Goal: Task Accomplishment & Management: Use online tool/utility

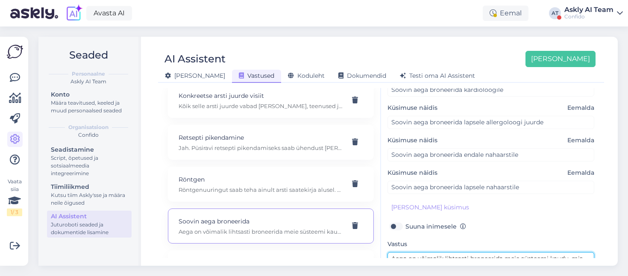
scroll to position [146, 0]
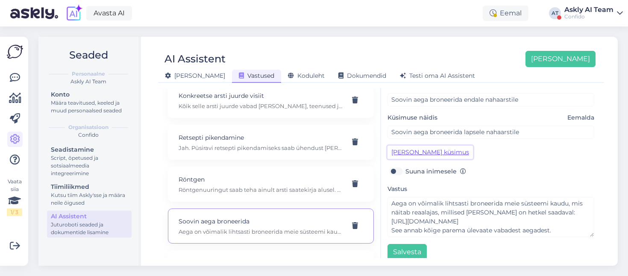
click at [425, 146] on button "[PERSON_NAME] küsimus" at bounding box center [429, 152] width 85 height 13
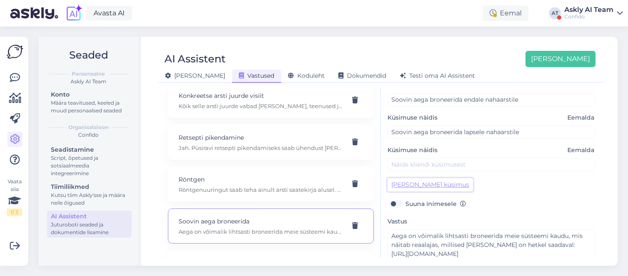
scroll to position [178, 0]
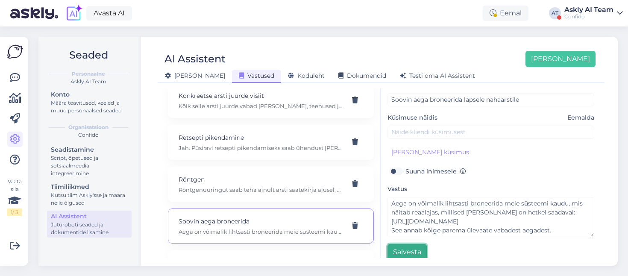
click at [406, 244] on button "Salvesta" at bounding box center [406, 252] width 39 height 16
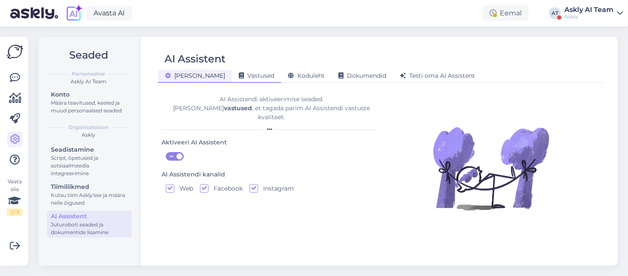
click at [239, 73] on span "Vastused" at bounding box center [256, 76] width 35 height 8
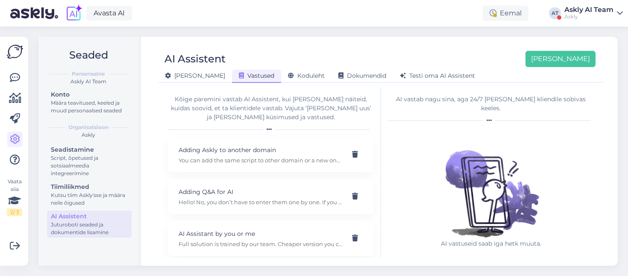
click at [587, 13] on div "Askly" at bounding box center [588, 16] width 49 height 7
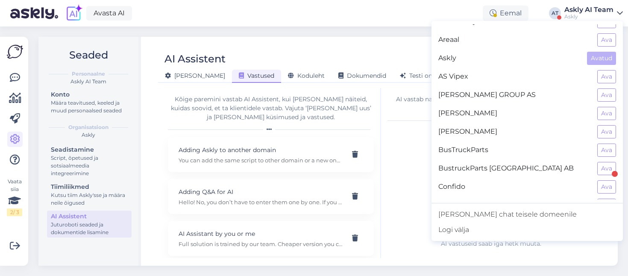
scroll to position [48, 0]
click at [610, 187] on button "Ava" at bounding box center [606, 187] width 19 height 13
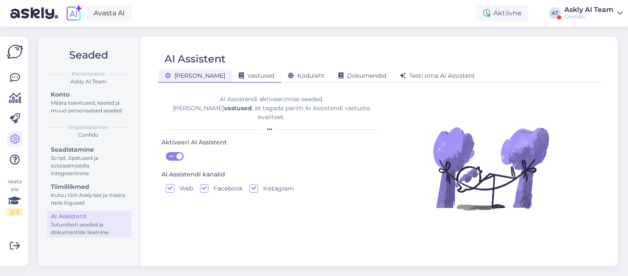
click at [239, 75] on span "Vastused" at bounding box center [256, 76] width 35 height 8
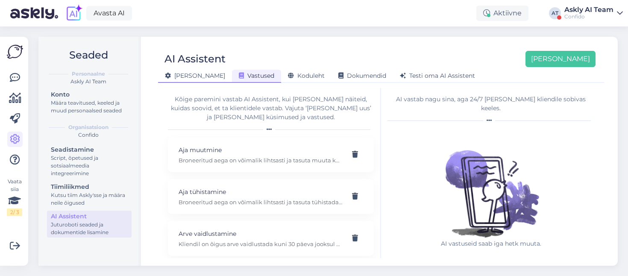
click at [176, 77] on span "[PERSON_NAME]" at bounding box center [195, 76] width 60 height 8
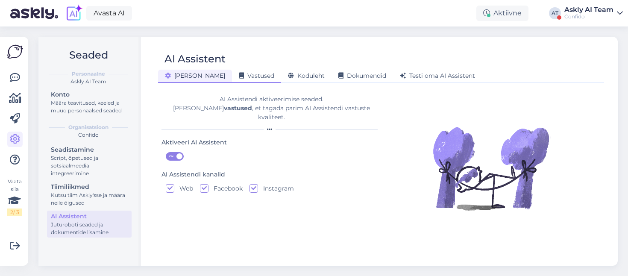
click at [239, 76] on span "Vastused" at bounding box center [256, 76] width 35 height 8
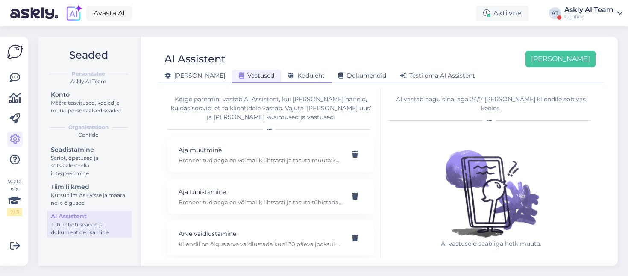
click at [288, 76] on span "Koduleht" at bounding box center [306, 76] width 37 height 8
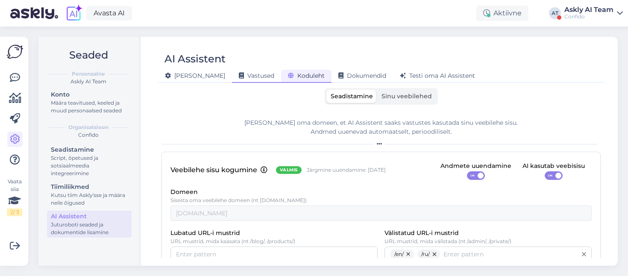
click at [239, 76] on span "Vastused" at bounding box center [256, 76] width 35 height 8
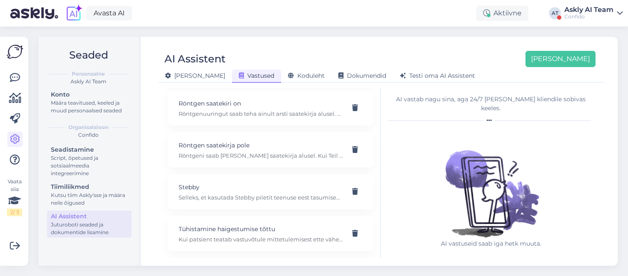
scroll to position [537, 0]
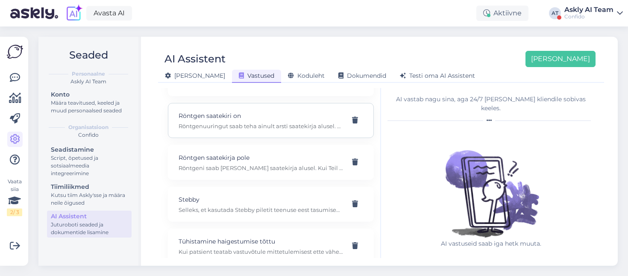
click at [252, 115] on p "Röntgen saatekiri on" at bounding box center [261, 115] width 164 height 9
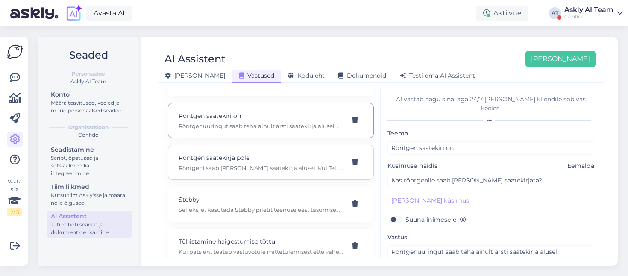
click at [263, 161] on p "Röntgen saatekirja pole" at bounding box center [261, 157] width 164 height 9
type input "Röntgen saatekirja pole"
type input "Kas röntgeni saatekiri on vajalik?"
type textarea "Röntgeni saab [PERSON_NAME] saatekirja alusel. Kui Teil saatekirja ei ole, tule…"
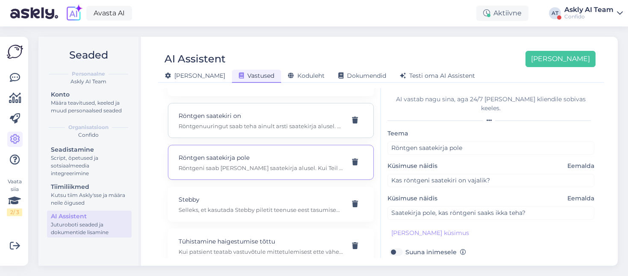
click at [280, 120] on p "Röntgen saatekiri on" at bounding box center [261, 115] width 164 height 9
type input "Röntgen saatekiri on"
type input "Kas röntgenile saab [PERSON_NAME] saatekirjata?"
type textarea "Röntgenuuringut saab teha ainult arsti saatekirja alusel. Juhul kui Teil on saa…"
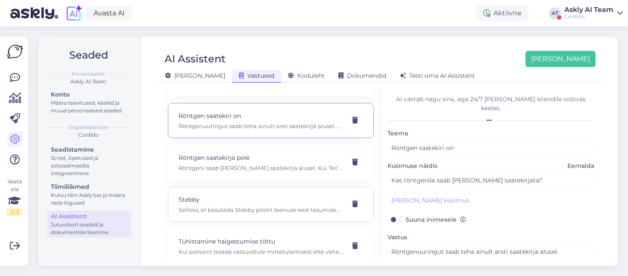
click at [256, 208] on p "Selleks, et kasutada Stebby piletit teenuse eest tasumiseks, peate broneeringu …" at bounding box center [261, 210] width 164 height 8
type input "Stebby"
type input "Kuidas tasuda teenuse eest [PERSON_NAME] piletiga?"
type textarea "Selleks, et kasutada Stebby piletit teenuse eest tasumiseks, peate broneeringu …"
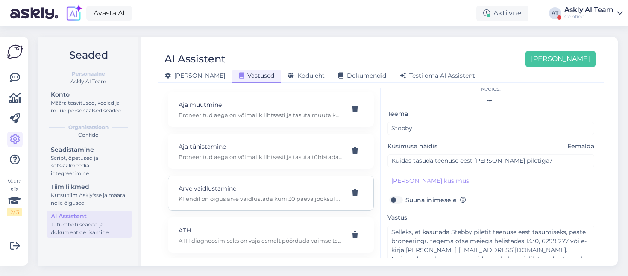
scroll to position [45, 0]
click at [249, 149] on p "Aja tühistamine" at bounding box center [261, 146] width 164 height 9
type input "Aja tühistamine"
type input "Vaja tühistada aeg dr [PERSON_NAME] juurde."
type textarea "Broneeritud aega on võimalik lihtsasti ja tasuta tühistada kuni 24 tundi enne v…"
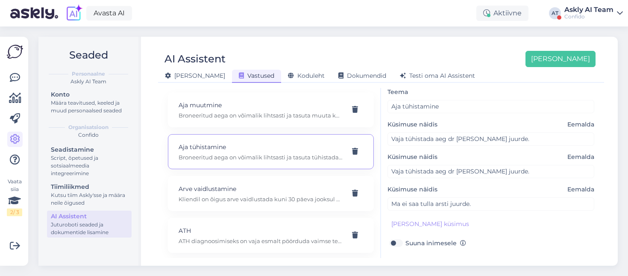
scroll to position [41, 0]
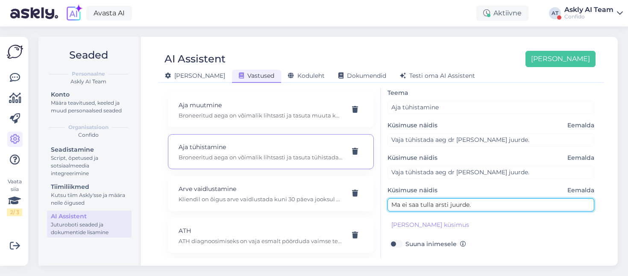
click at [472, 198] on input "Ma ei saa tulla arsti juurde." at bounding box center [490, 204] width 207 height 13
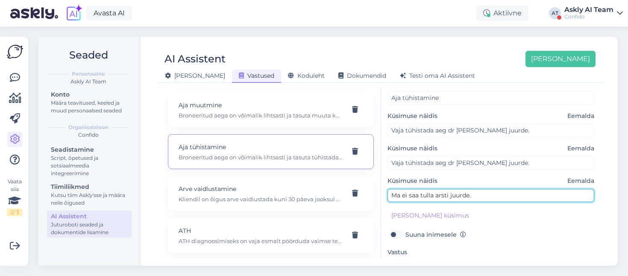
scroll to position [113, 0]
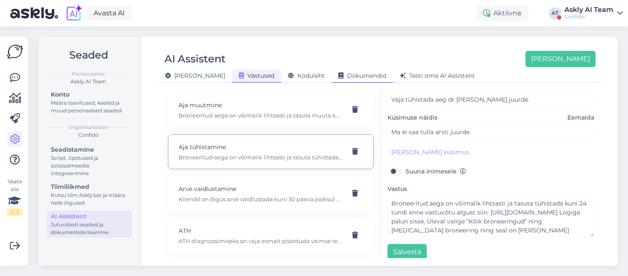
click at [345, 72] on span "Dokumendid" at bounding box center [362, 76] width 48 height 8
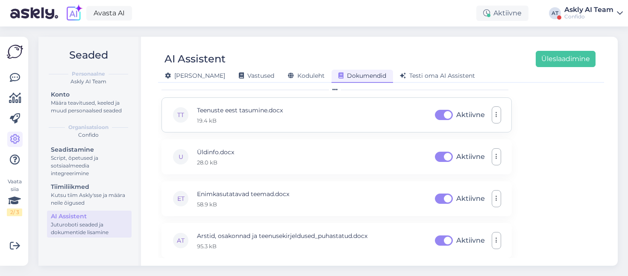
scroll to position [38, 0]
click at [239, 76] on span "Vastused" at bounding box center [256, 76] width 35 height 8
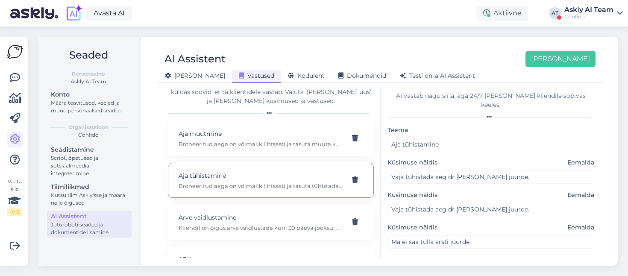
scroll to position [0, 0]
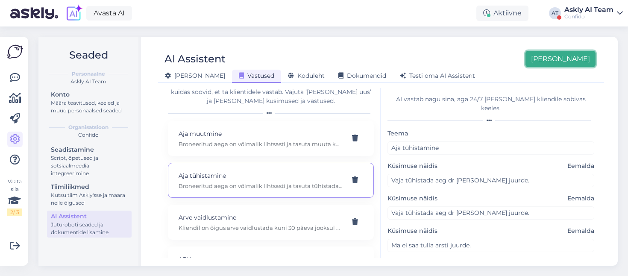
click at [577, 59] on button "[PERSON_NAME]" at bounding box center [560, 59] width 70 height 16
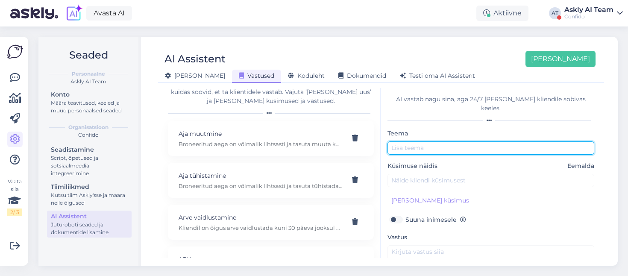
click at [400, 142] on input "text" at bounding box center [490, 147] width 207 height 13
type input "Ei saa ise tühistada"
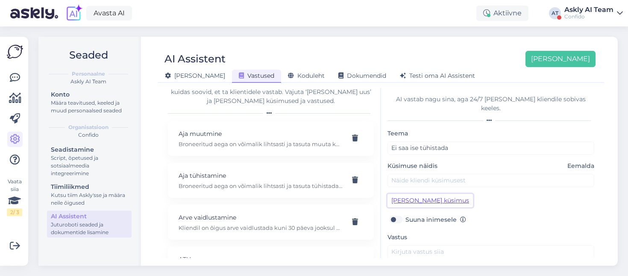
click at [418, 194] on button "[PERSON_NAME] küsimus" at bounding box center [429, 200] width 85 height 13
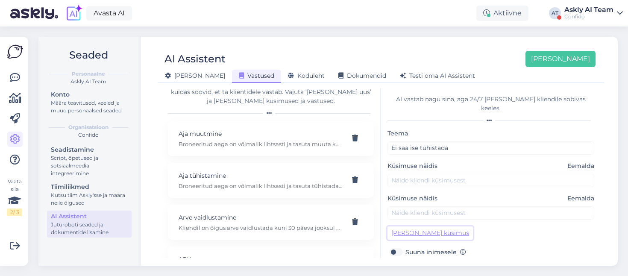
scroll to position [15, 0]
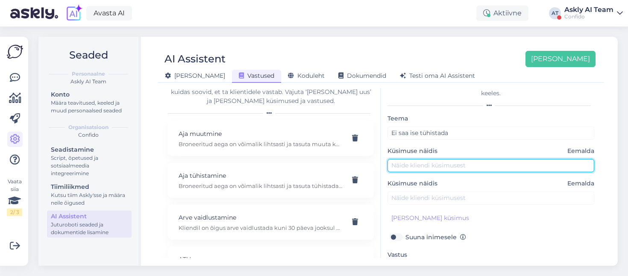
click at [401, 159] on input "text" at bounding box center [490, 165] width 207 height 13
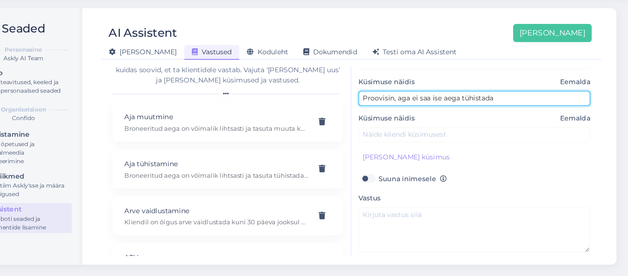
scroll to position [0, 0]
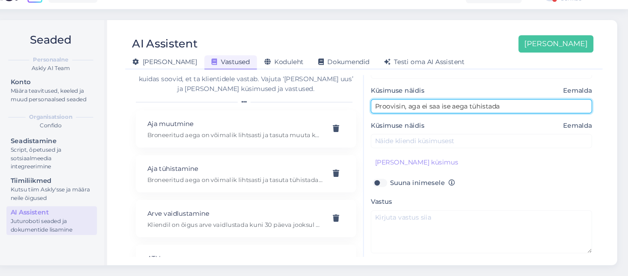
type input "Proovisin, aga ei saa ise aega tühistada"
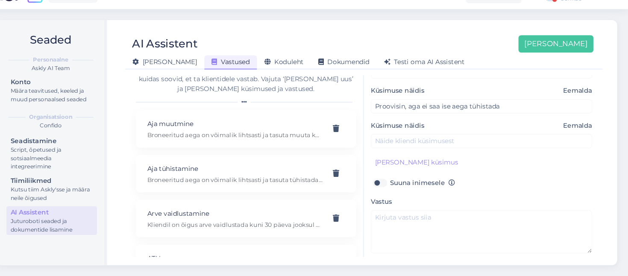
click at [405, 183] on label "Suuna inimesele" at bounding box center [435, 188] width 61 height 11
click at [393, 183] on input "Suuna inimesele" at bounding box center [395, 188] width 16 height 11
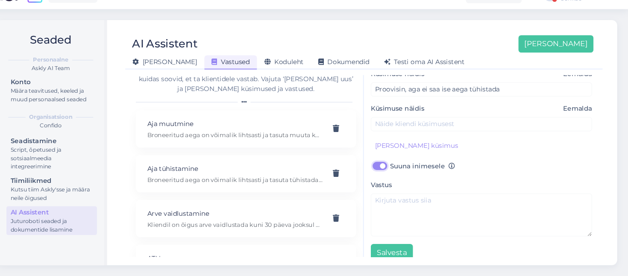
scroll to position [77, 0]
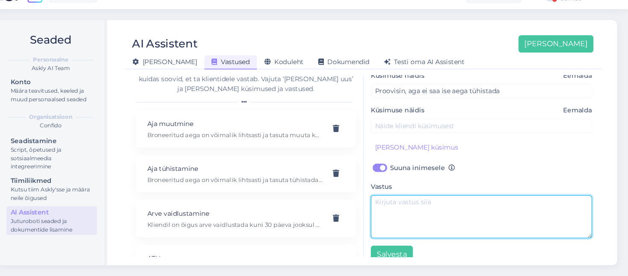
click at [433, 200] on textarea at bounding box center [490, 220] width 207 height 40
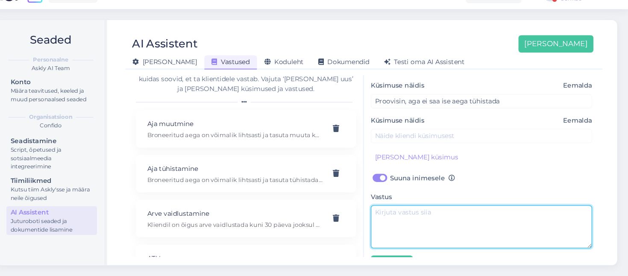
scroll to position [67, 0]
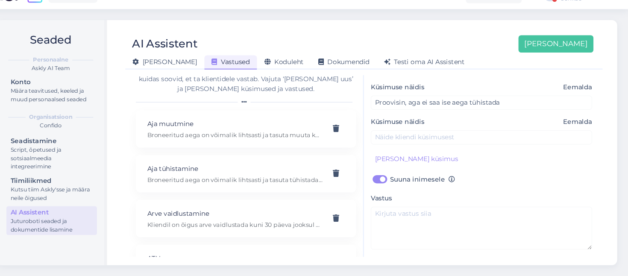
click at [405, 180] on label "Suuna inimesele" at bounding box center [435, 185] width 61 height 11
click at [399, 180] on input "Suuna inimesele" at bounding box center [395, 185] width 16 height 11
checkbox input "false"
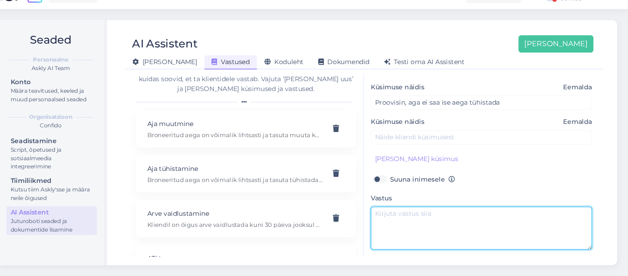
click at [407, 220] on textarea at bounding box center [490, 231] width 207 height 40
paste textarea "Teile ning võtke meiega kas telefoni [PERSON_NAME] (1330) või e-kirja [PERSON_N…"
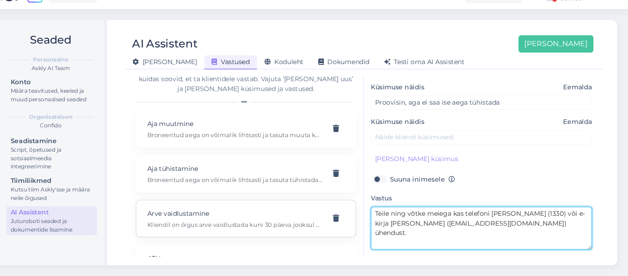
drag, startPoint x: 421, startPoint y: 208, endPoint x: 363, endPoint y: 206, distance: 58.1
click at [363, 206] on div "Kõige paremini vastab AI Assistent, kui [PERSON_NAME] näiteid, kuidas soovid, e…" at bounding box center [380, 173] width 439 height 170
click at [489, 226] on textarea "Paraku [PERSON_NAME] [PERSON_NAME] iseteeninduses muuta ega tühistada. Palun võ…" at bounding box center [490, 231] width 207 height 40
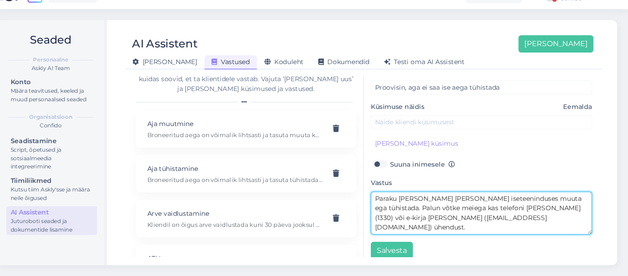
scroll to position [78, 0]
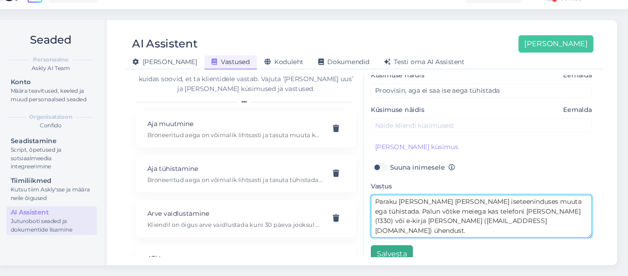
type textarea "Paraku [PERSON_NAME] [PERSON_NAME] iseteeninduses muuta ega tühistada. Palun võ…"
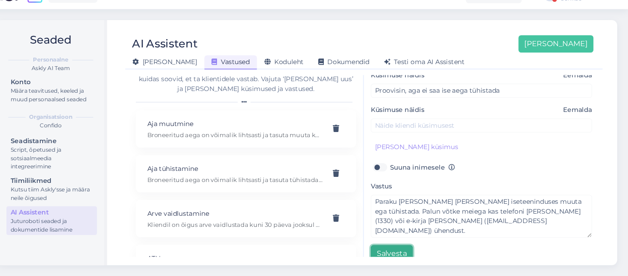
click at [403, 247] on button "Salvesta" at bounding box center [406, 255] width 39 height 16
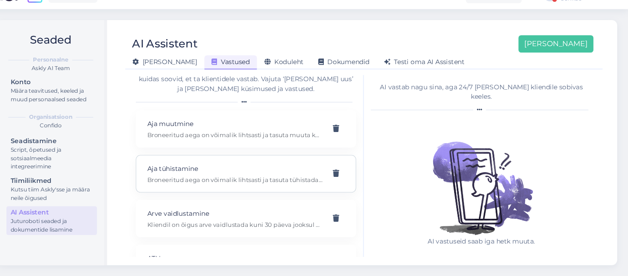
click at [303, 189] on p "Broneeritud aega on võimalik lihtsasti ja tasuta tühistada kuni 24 tundi enne v…" at bounding box center [261, 186] width 164 height 8
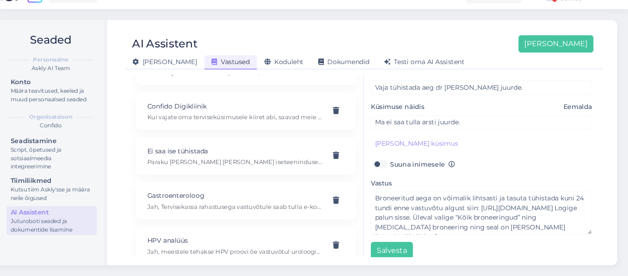
scroll to position [205, 0]
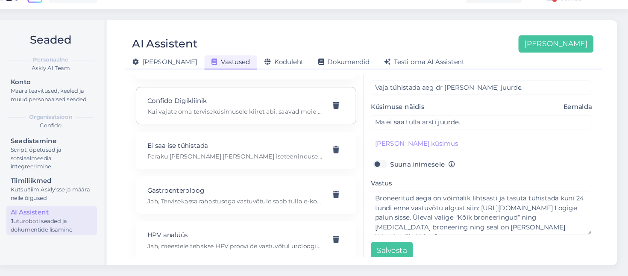
click at [288, 110] on p "Confido Digikliinik" at bounding box center [261, 111] width 164 height 9
type input "Confido Digikliinik"
type input "Mul on suur tervisemure."
type input "Kas arst saab konsulteerida telefoni [PERSON_NAME]?"
type input "Vajan kiiresti abi tervisemurega."
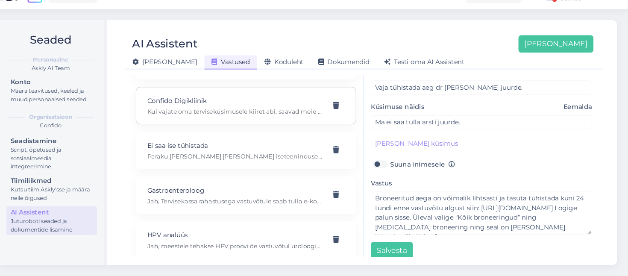
type textarea "Kui vajate oma terviseküsimusele kiiret abi, saavad meie arstid vastata teie kü…"
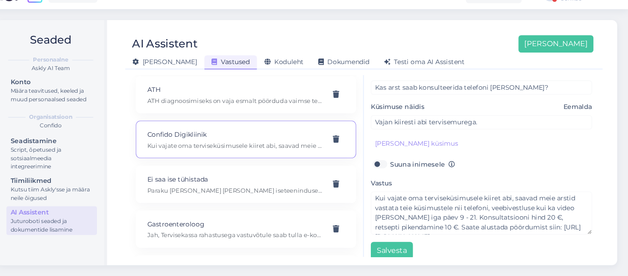
scroll to position [173, 0]
click at [249, 191] on div "Ei saa ise tühistada Paraku [PERSON_NAME] [PERSON_NAME] iseteeninduses muuta eg…" at bounding box center [261, 190] width 164 height 19
type input "Ei saa ise tühistada"
type input "Proovisin, aga ei saa ise aega tühistada"
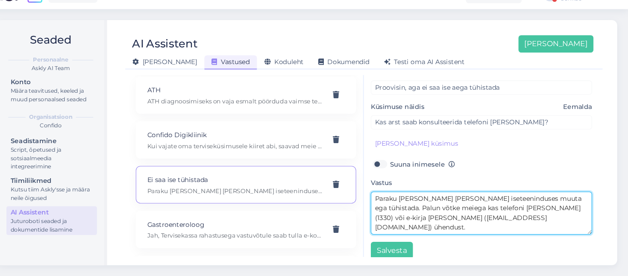
click at [489, 217] on textarea "Paraku [PERSON_NAME] [PERSON_NAME] iseteeninduses muuta ega tühistada. Palun võ…" at bounding box center [490, 217] width 207 height 40
paste textarea "Sellisel juhul lisage kindlasti ka enda isikukood ning telefoni number."
drag, startPoint x: 478, startPoint y: 212, endPoint x: 517, endPoint y: 212, distance: 39.3
click at [517, 212] on textarea "Paraku [PERSON_NAME] [PERSON_NAME] iseteeninduses muuta ega tühistada. Palun võ…" at bounding box center [490, 217] width 207 height 40
click at [498, 212] on textarea "Paraku [PERSON_NAME] [PERSON_NAME] iseteeninduses muuta ega tühistada. Palun võ…" at bounding box center [490, 217] width 207 height 40
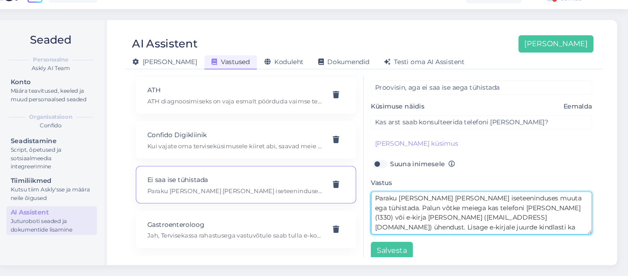
drag, startPoint x: 439, startPoint y: 221, endPoint x: 504, endPoint y: 221, distance: 65.4
click at [505, 221] on textarea "Paraku [PERSON_NAME] [PERSON_NAME] iseteeninduses muuta ega tühistada. Palun võ…" at bounding box center [490, 217] width 207 height 40
type textarea "Paraku [PERSON_NAME] [PERSON_NAME] iseteeninduses muuta ega tühistada. Palun võ…"
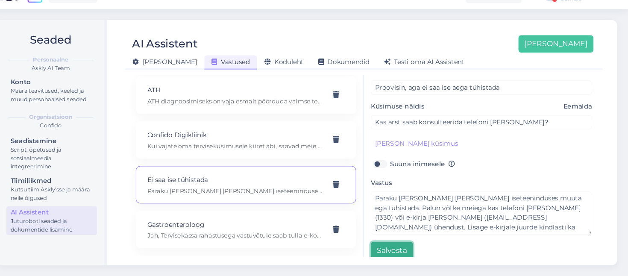
click at [410, 246] on button "Salvesta" at bounding box center [406, 252] width 39 height 16
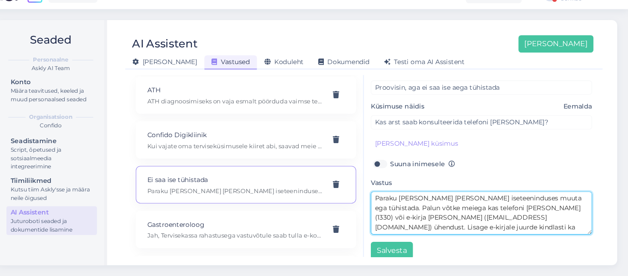
click at [477, 222] on textarea "Paraku [PERSON_NAME] [PERSON_NAME] iseteeninduses muuta ega tühistada. Palun võ…" at bounding box center [490, 217] width 207 height 40
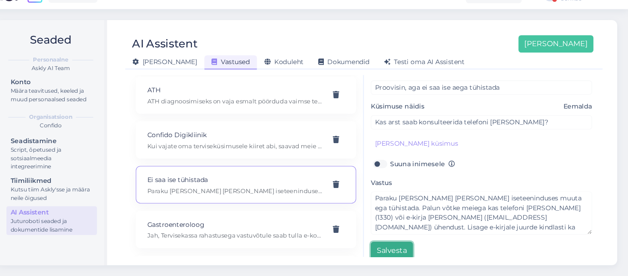
click at [399, 246] on button "Salvesta" at bounding box center [406, 252] width 39 height 16
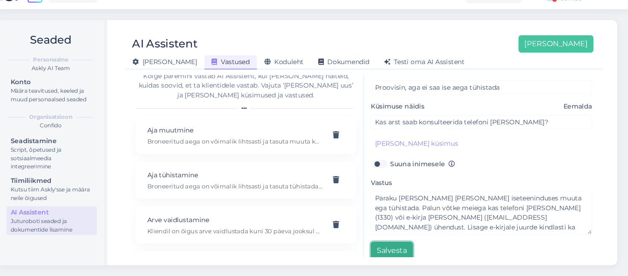
scroll to position [0, 0]
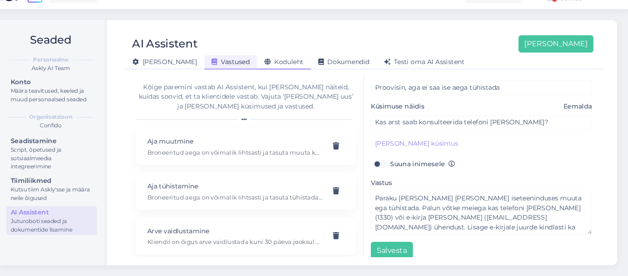
click at [288, 77] on span "Koduleht" at bounding box center [306, 76] width 37 height 8
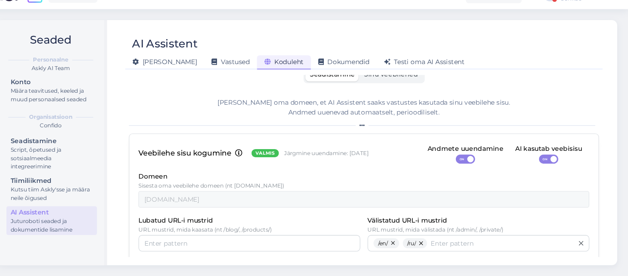
scroll to position [6, 0]
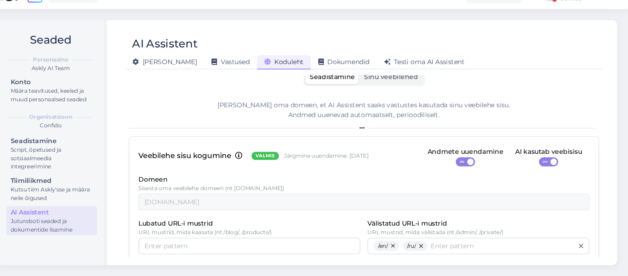
click at [413, 90] on span "Sinu veebilehed" at bounding box center [406, 90] width 50 height 8
click at [377, 83] on input "Sinu veebilehed" at bounding box center [377, 83] width 0 height 0
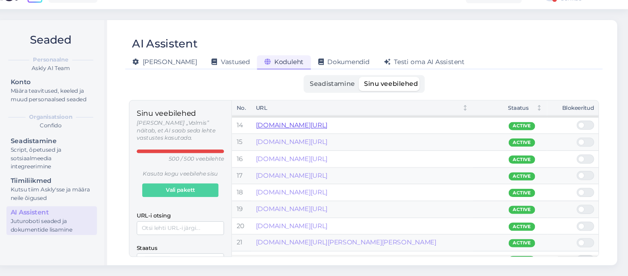
scroll to position [202, 0]
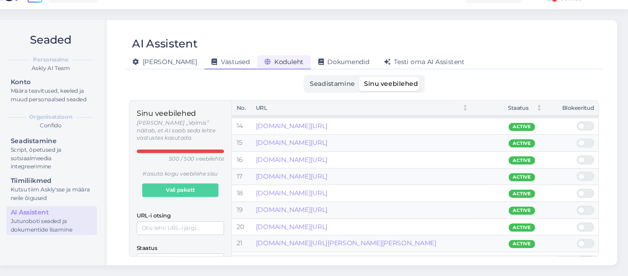
click at [232, 79] on div "Vastused" at bounding box center [256, 76] width 49 height 13
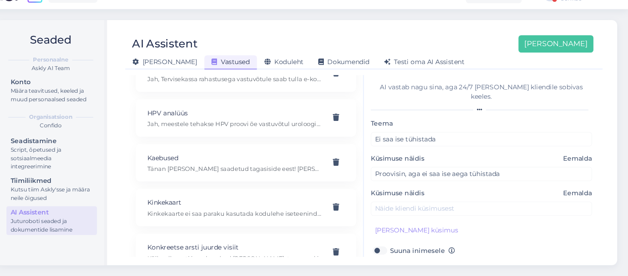
scroll to position [321, 0]
click at [276, 167] on p "Kaebused" at bounding box center [261, 163] width 164 height 9
type input "Kaebused"
type input "Kuidas vastata kliendi kaebusele?"
type textarea "Tänan [PERSON_NAME] saadetud tagasiside eest! [PERSON_NAME] kirja edasi meie ta…"
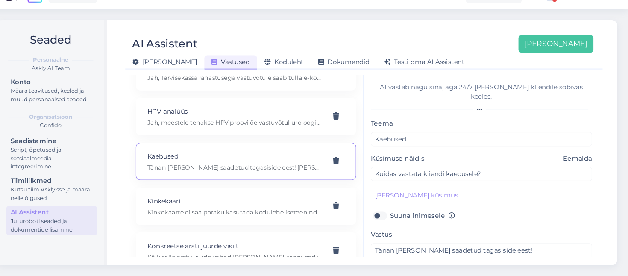
scroll to position [48, 0]
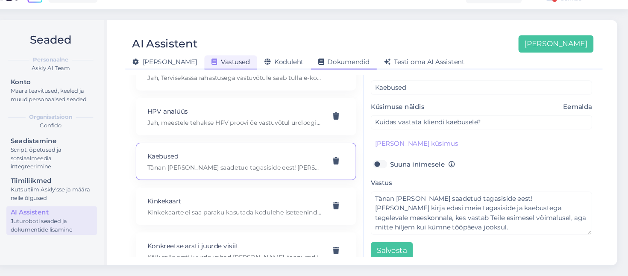
click at [338, 76] on span "Dokumendid" at bounding box center [362, 76] width 48 height 8
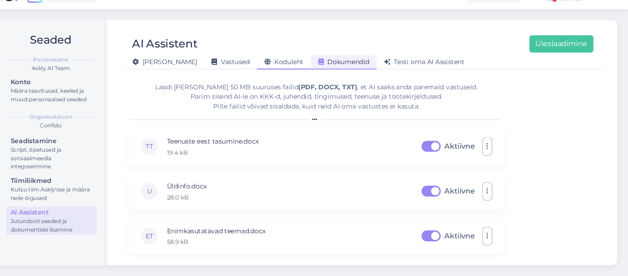
click at [288, 75] on span "Koduleht" at bounding box center [306, 76] width 37 height 8
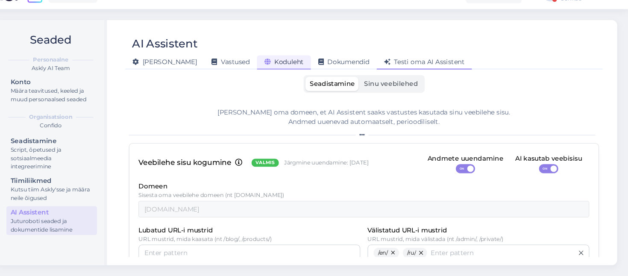
click at [400, 73] on span "Testi oma AI Assistent" at bounding box center [437, 76] width 75 height 8
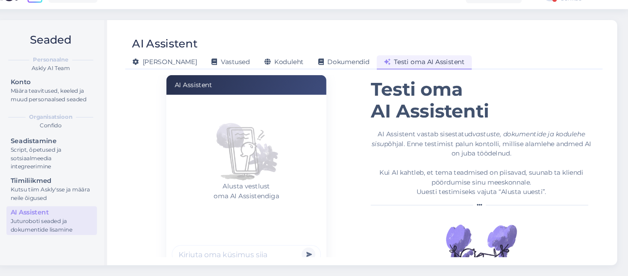
scroll to position [38, 0]
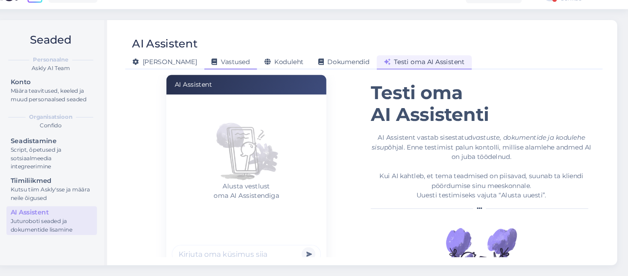
click at [239, 73] on span "Vastused" at bounding box center [256, 76] width 35 height 8
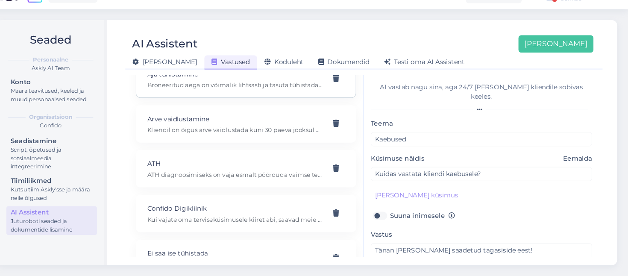
scroll to position [103, 0]
click at [420, 82] on div "Testi oma AI Assistent" at bounding box center [437, 76] width 89 height 13
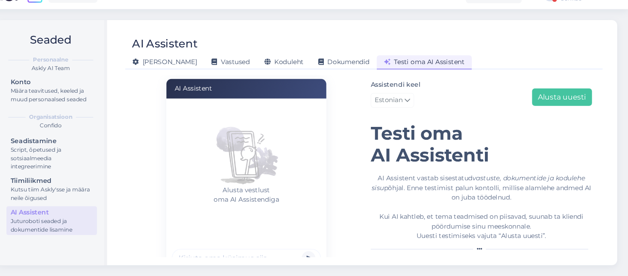
scroll to position [75, 0]
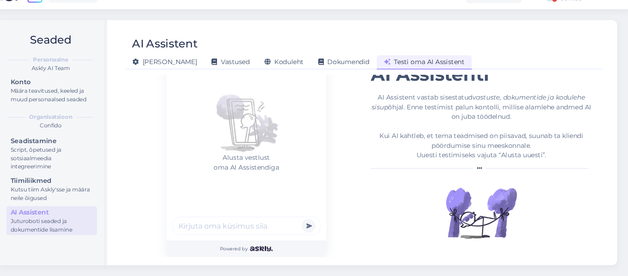
click at [225, 231] on input "text" at bounding box center [271, 228] width 139 height 17
type input "soovin aega muuta"
click at [323, 223] on button "submit" at bounding box center [329, 229] width 13 height 13
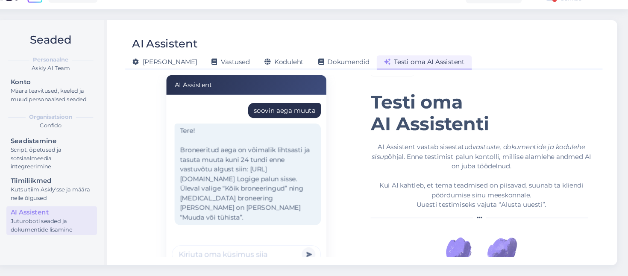
scroll to position [29, 0]
click at [264, 258] on div "AI Assistent [PERSON_NAME] Vastused Koduleht Dokumendid [PERSON_NAME] oma AI As…" at bounding box center [380, 151] width 473 height 229
click at [260, 254] on input "text" at bounding box center [271, 255] width 139 height 17
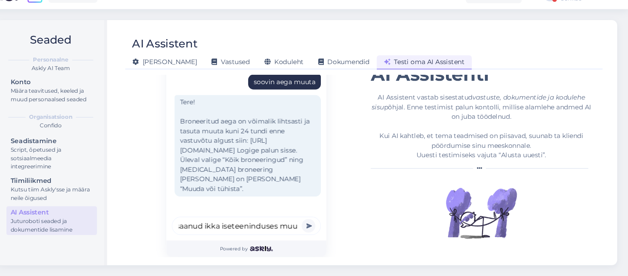
scroll to position [0, 81]
type input "ma proovisin juba, ei saanud ikka iseteeninduses muuta"
click at [323, 223] on button "submit" at bounding box center [329, 229] width 13 height 13
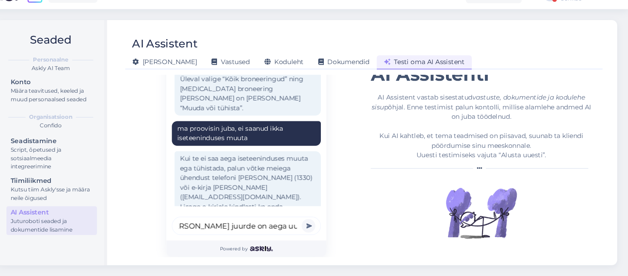
scroll to position [0, 38]
type input "kas dr [PERSON_NAME] juurde on aega uuel nädalal?"
click at [323, 223] on button "submit" at bounding box center [329, 229] width 13 height 13
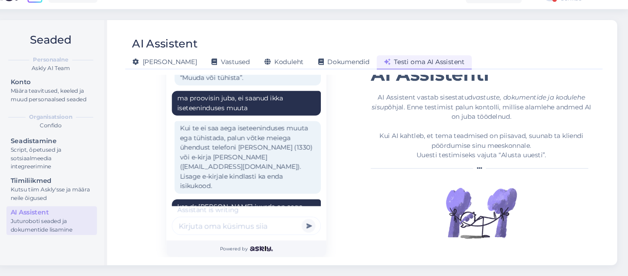
scroll to position [204, 0]
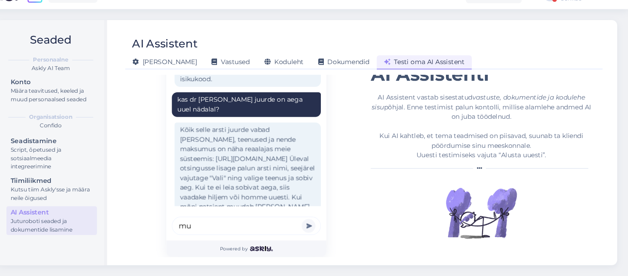
type input "m"
type input "ma jään hiljaks"
click at [323, 223] on button "submit" at bounding box center [329, 229] width 13 height 13
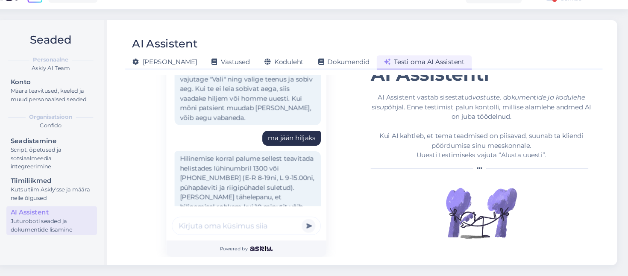
scroll to position [47, 0]
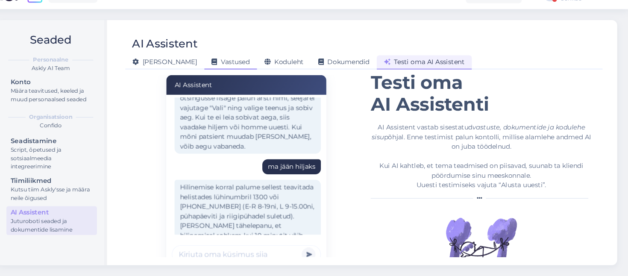
click at [239, 75] on span "Vastused" at bounding box center [256, 76] width 35 height 8
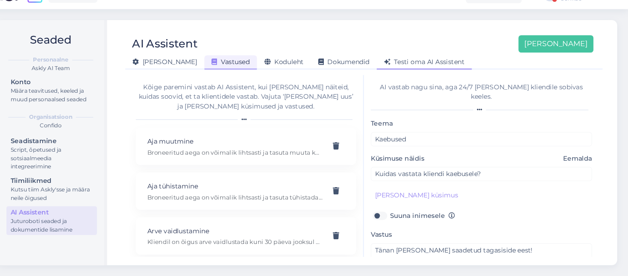
click at [410, 77] on span "Testi oma AI Assistent" at bounding box center [437, 76] width 75 height 8
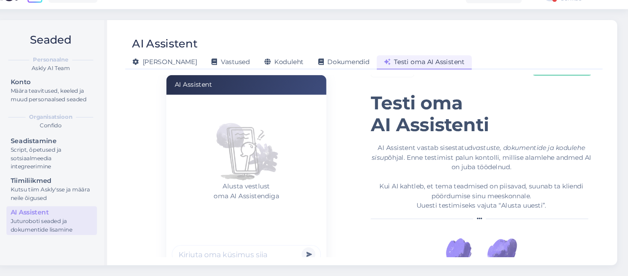
scroll to position [27, 0]
click at [217, 255] on form "Alusta vestlust oma AI Assistendiga Powered by" at bounding box center [272, 195] width 150 height 178
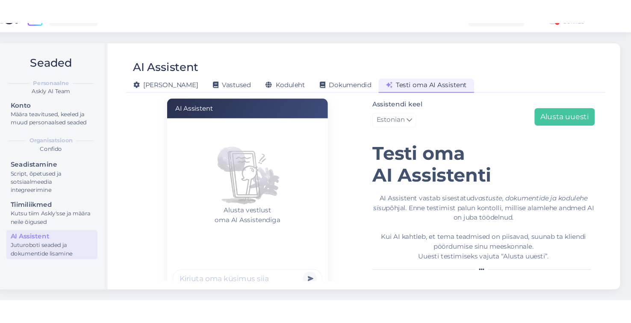
scroll to position [0, 0]
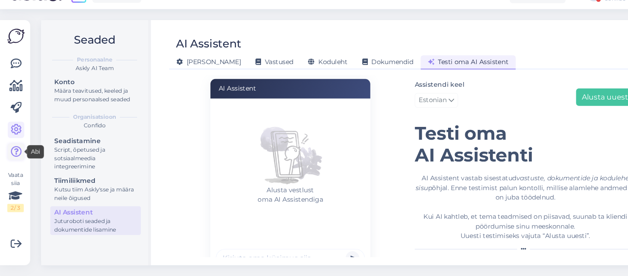
click at [15, 159] on icon at bounding box center [15, 160] width 10 height 10
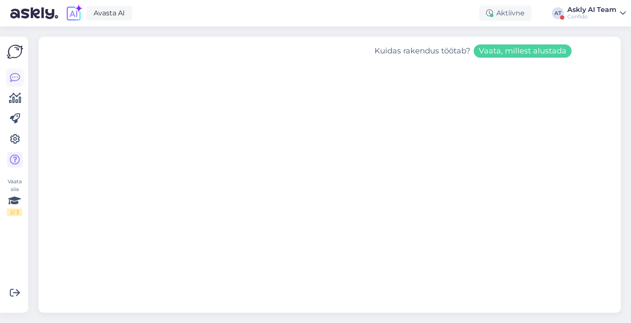
click at [12, 73] on icon at bounding box center [15, 78] width 10 height 10
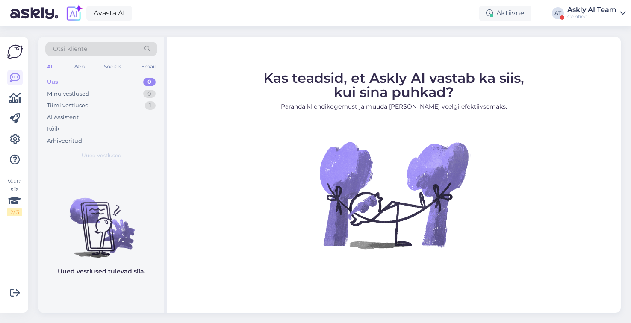
click at [578, 9] on div "Askly AI Team" at bounding box center [591, 9] width 49 height 7
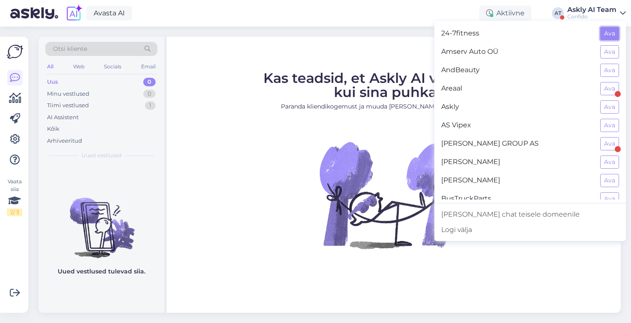
click at [610, 35] on button "Ava" at bounding box center [609, 33] width 19 height 13
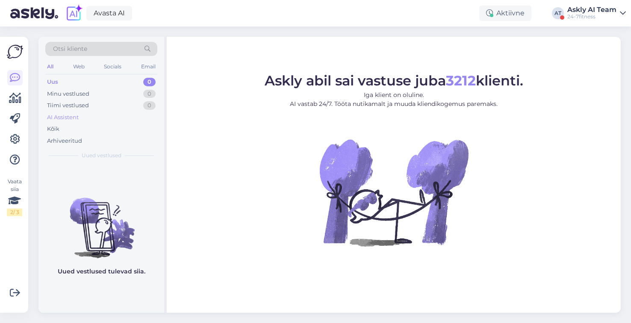
click at [72, 119] on div "AI Assistent" at bounding box center [63, 117] width 32 height 9
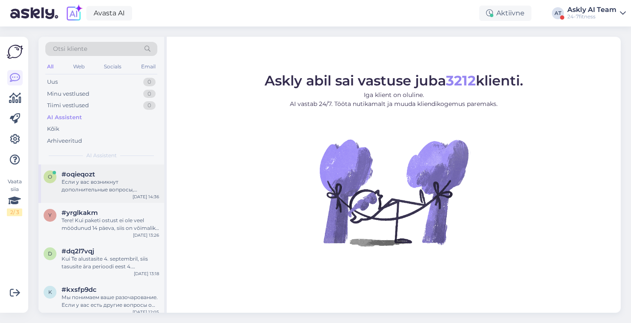
click at [113, 182] on div "Если у вас возникнут дополнительные вопросы, пожалуйста, обращайтесь." at bounding box center [110, 185] width 97 height 15
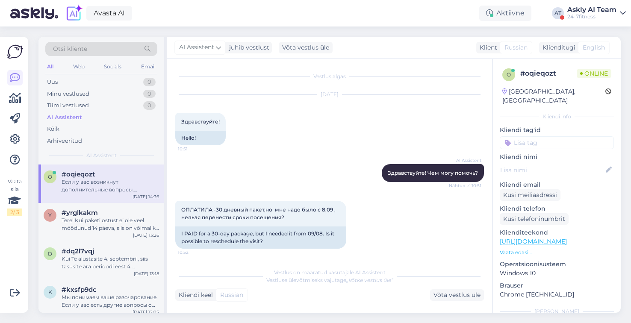
scroll to position [593, 0]
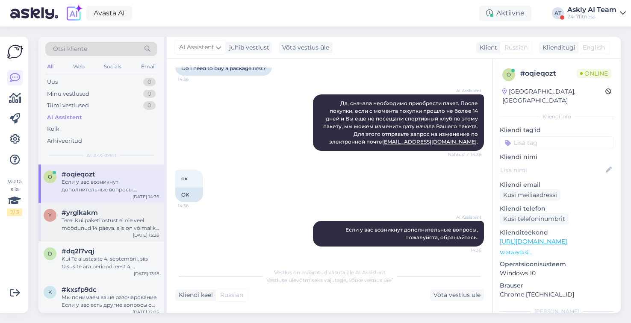
click at [115, 214] on div "#yrglkakm" at bounding box center [110, 213] width 97 height 8
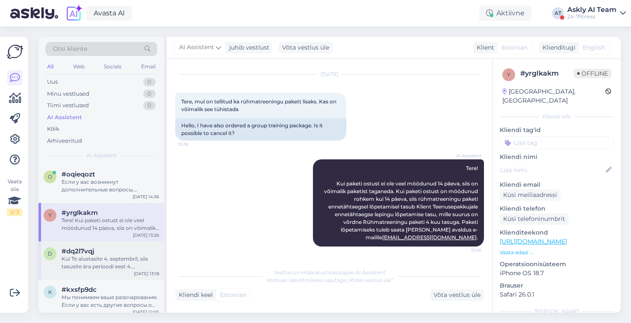
click at [124, 257] on div "Kui Te alustasite 4. septembril, siis tasusite ära perioodi eest 4. september k…" at bounding box center [110, 262] width 97 height 15
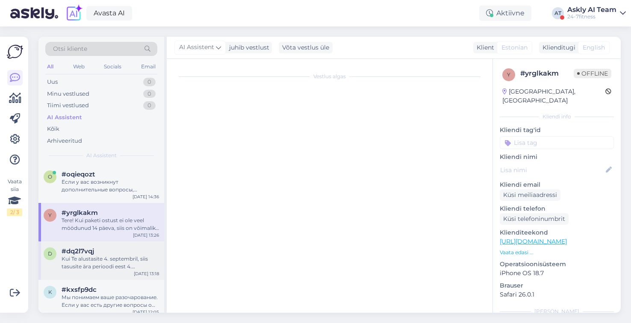
scroll to position [394, 0]
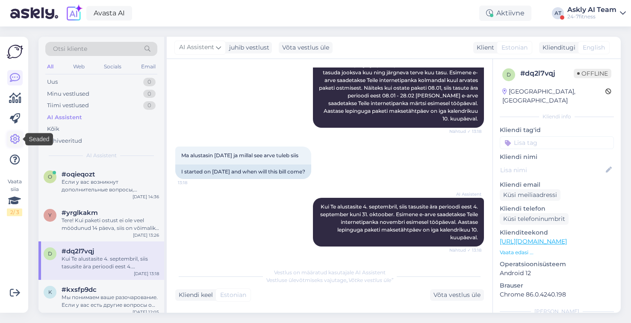
click at [15, 139] on icon at bounding box center [15, 139] width 10 height 10
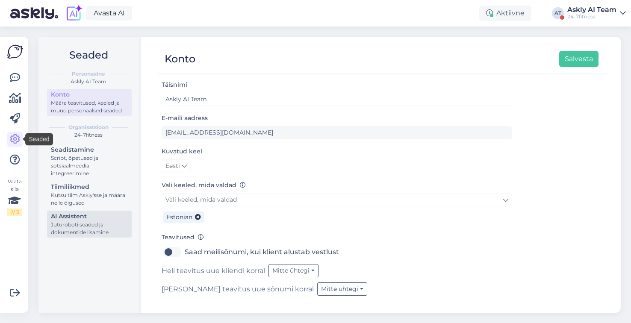
click at [103, 228] on div "Juturoboti seaded ja dokumentide lisamine" at bounding box center [89, 228] width 77 height 15
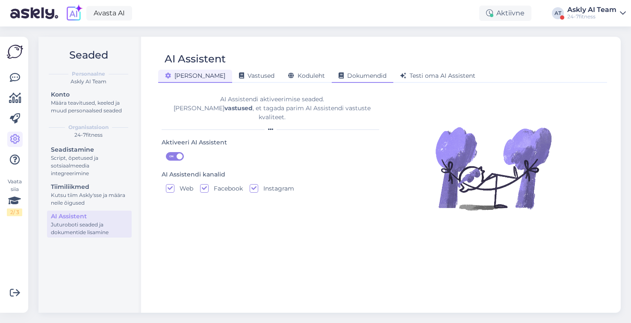
click at [338, 77] on span "Dokumendid" at bounding box center [362, 76] width 48 height 8
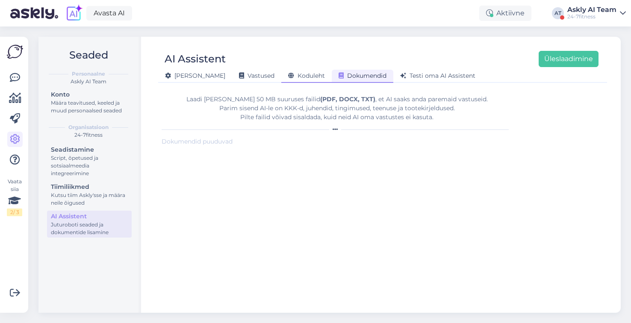
click at [288, 77] on span "Koduleht" at bounding box center [306, 76] width 37 height 8
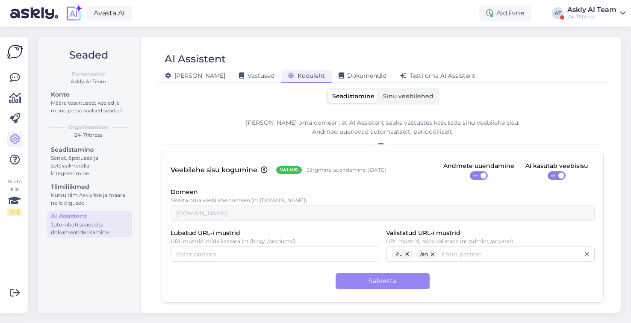
click at [411, 98] on span "Sinu veebilehed" at bounding box center [408, 96] width 50 height 8
click at [378, 90] on input "Sinu veebilehed" at bounding box center [378, 90] width 0 height 0
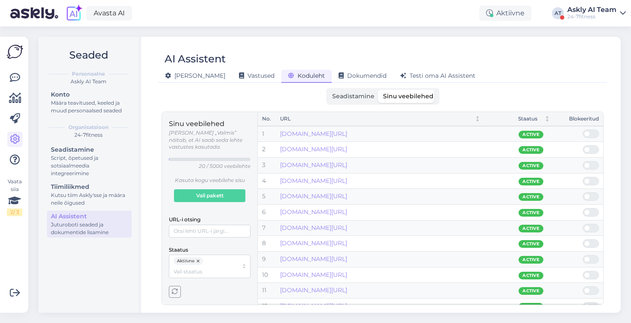
click at [317, 40] on div "AI Assistent [PERSON_NAME] Vastused Koduleht Dokumendid [PERSON_NAME] oma AI As…" at bounding box center [382, 175] width 476 height 276
click at [13, 102] on icon at bounding box center [15, 98] width 12 height 10
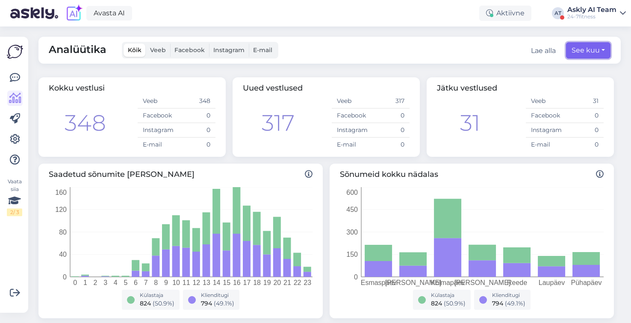
click at [587, 47] on button "See kuu" at bounding box center [588, 50] width 44 height 16
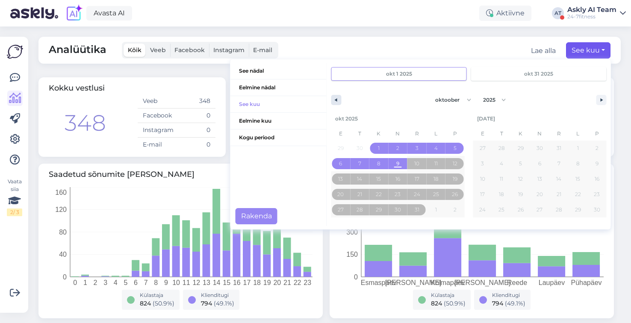
click at [334, 100] on icon "button" at bounding box center [334, 99] width 4 height 3
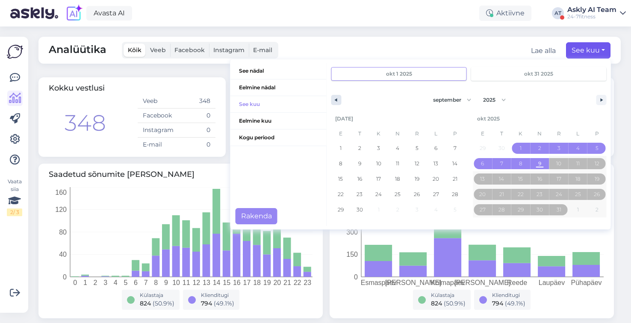
click at [334, 100] on icon "button" at bounding box center [334, 99] width 4 height 3
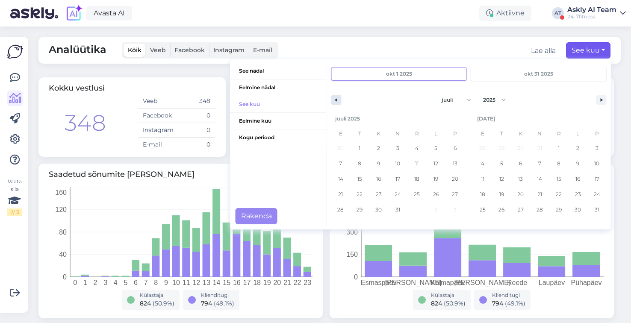
click at [334, 100] on icon "button" at bounding box center [334, 99] width 4 height 3
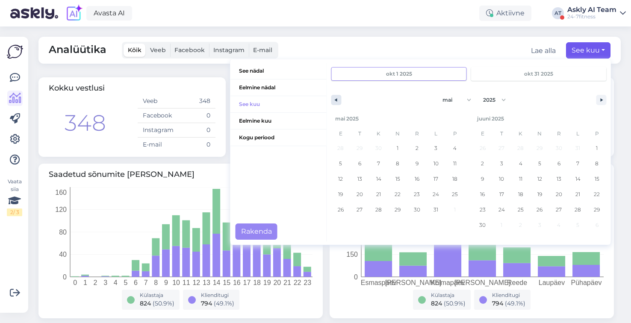
click at [334, 100] on icon "button" at bounding box center [334, 99] width 4 height 3
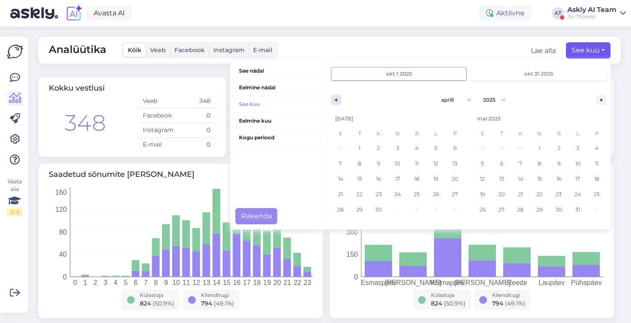
click at [334, 100] on icon "button" at bounding box center [334, 99] width 4 height 3
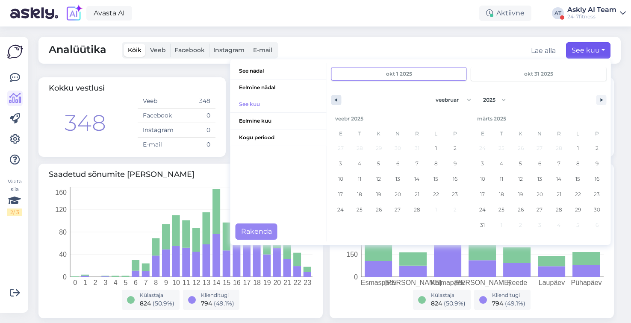
click at [334, 100] on icon "button" at bounding box center [334, 99] width 4 height 3
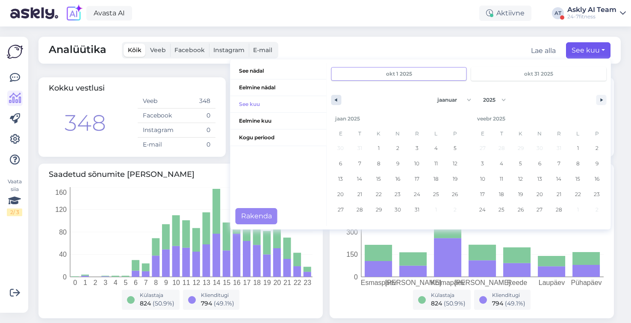
click at [336, 97] on button "button" at bounding box center [336, 100] width 10 height 10
select select "11"
select select "2024"
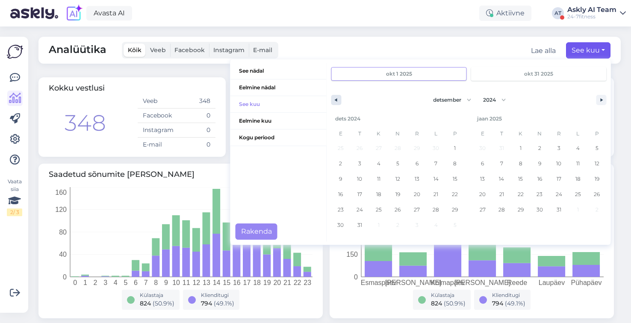
click at [336, 97] on button "button" at bounding box center [336, 100] width 10 height 10
select select "9"
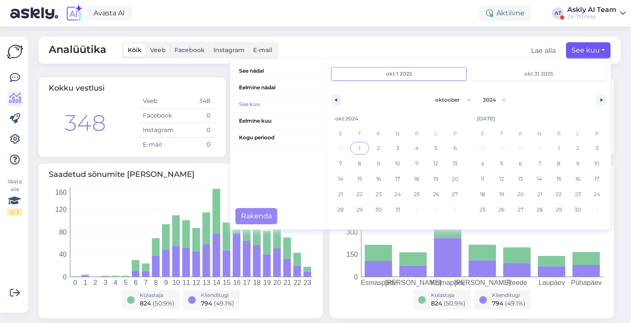
click at [362, 148] on span "1" at bounding box center [359, 148] width 19 height 11
type input "okt 1 2024"
click at [597, 98] on button "button" at bounding box center [601, 100] width 10 height 10
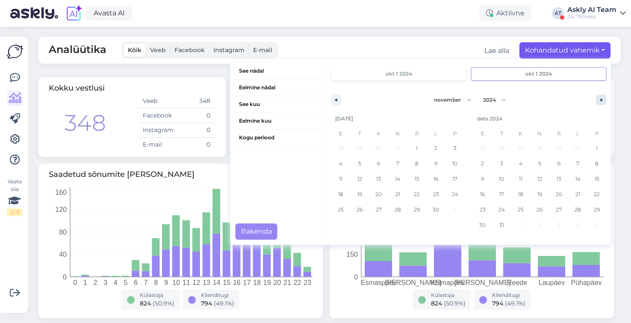
click at [597, 98] on button "button" at bounding box center [601, 100] width 10 height 10
select select "0"
select select "2025"
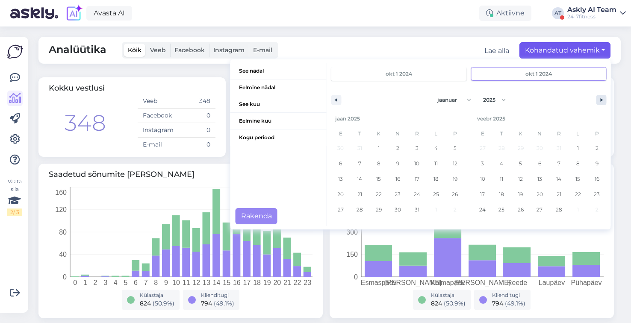
click at [597, 98] on button "button" at bounding box center [601, 100] width 10 height 10
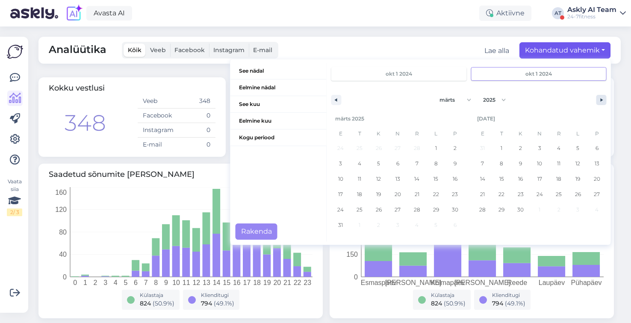
click at [597, 98] on button "button" at bounding box center [601, 100] width 10 height 10
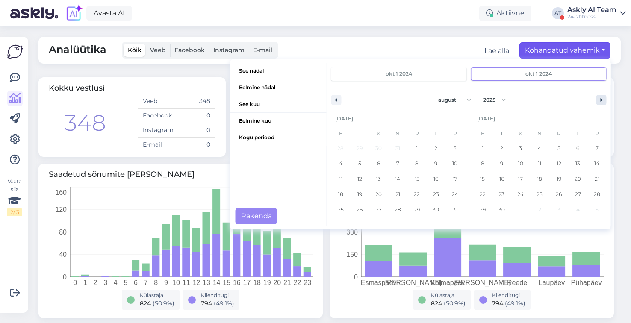
click at [597, 98] on button "button" at bounding box center [601, 100] width 10 height 10
select select "9"
click at [402, 164] on span "9" at bounding box center [397, 163] width 19 height 11
type input "okt 9 2025"
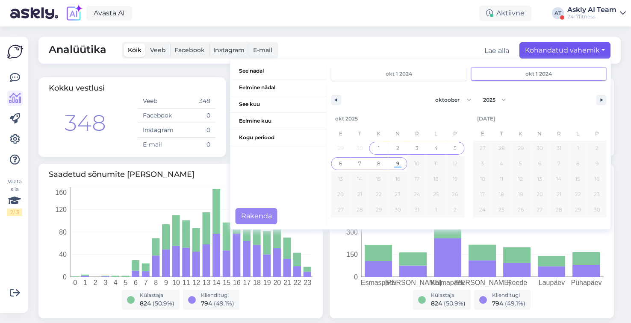
select select "2024"
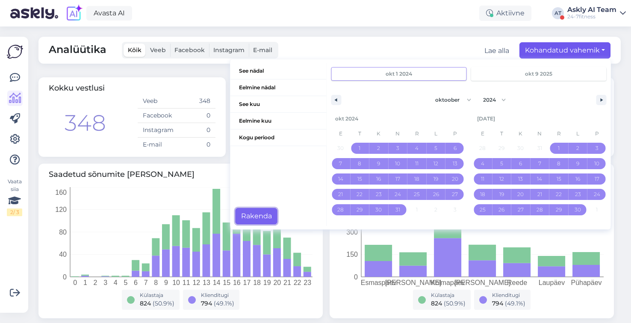
click at [264, 213] on button "Rakenda" at bounding box center [256, 216] width 42 height 16
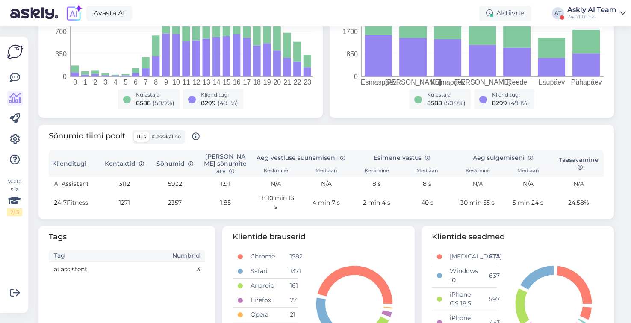
scroll to position [207, 0]
